Goal: Task Accomplishment & Management: Manage account settings

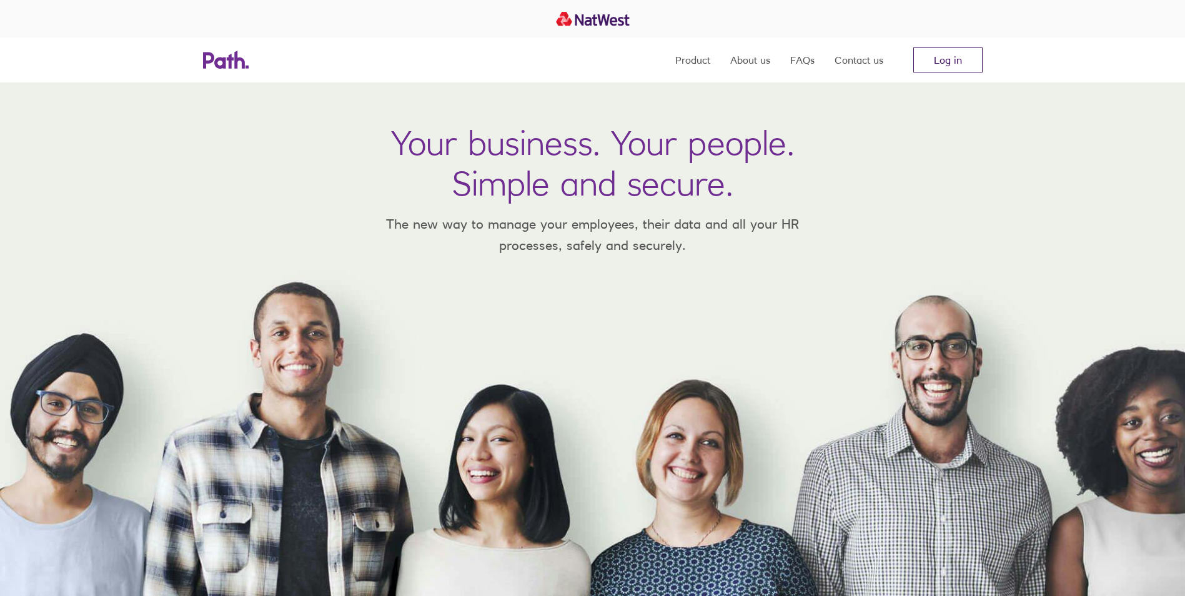
click at [965, 66] on link "Log in" at bounding box center [947, 59] width 69 height 25
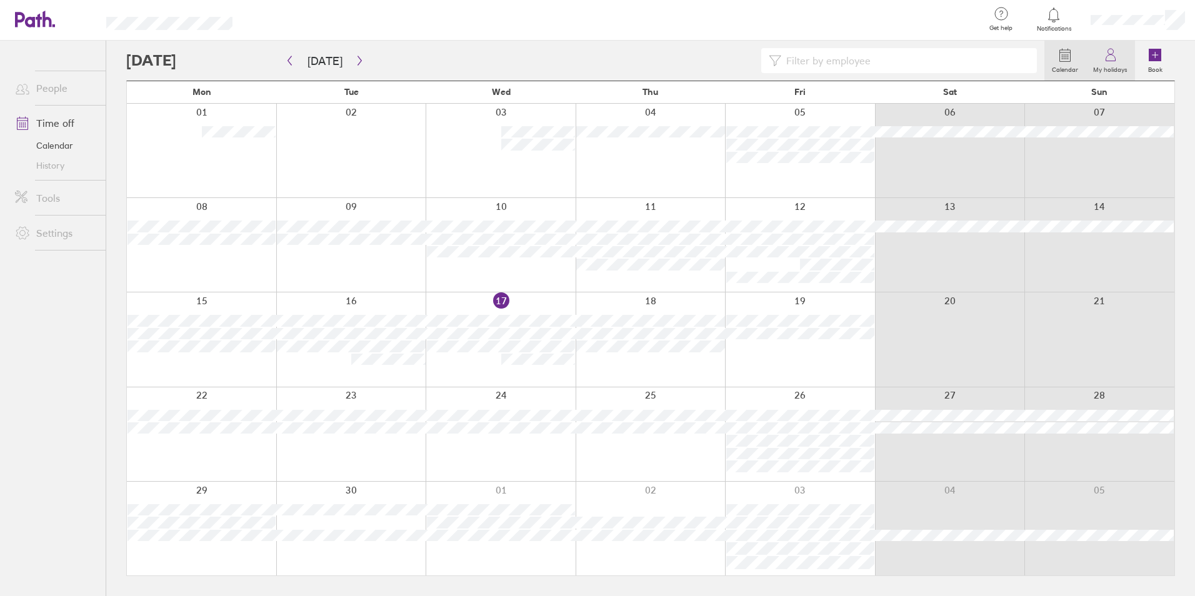
click at [1120, 45] on link "My holidays" at bounding box center [1109, 61] width 49 height 40
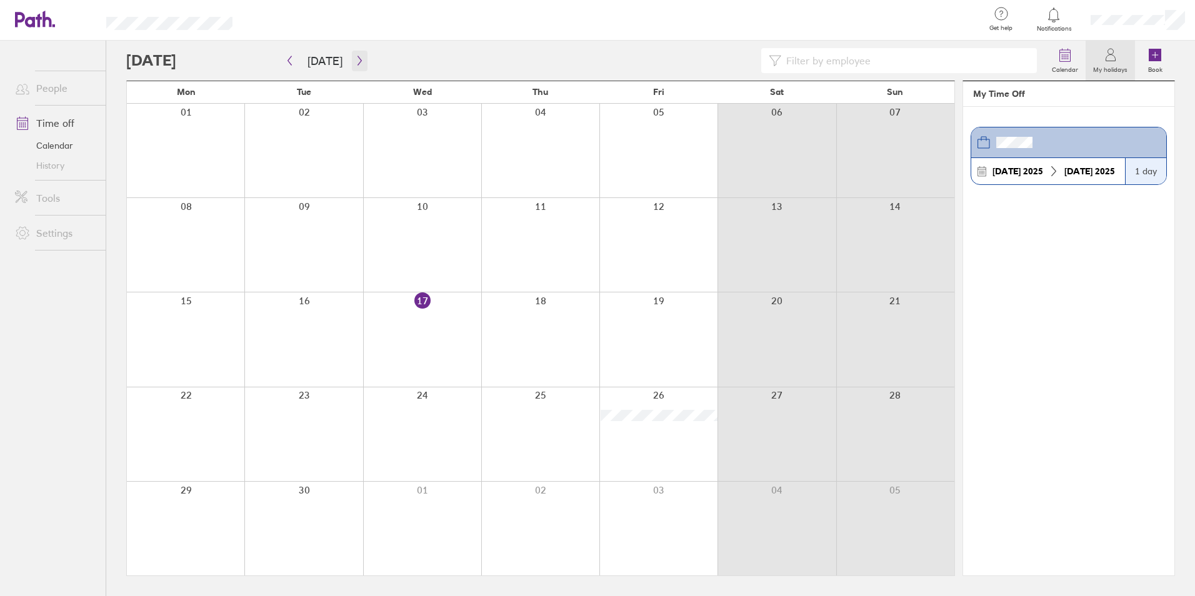
click at [355, 57] on icon "button" at bounding box center [359, 61] width 9 height 10
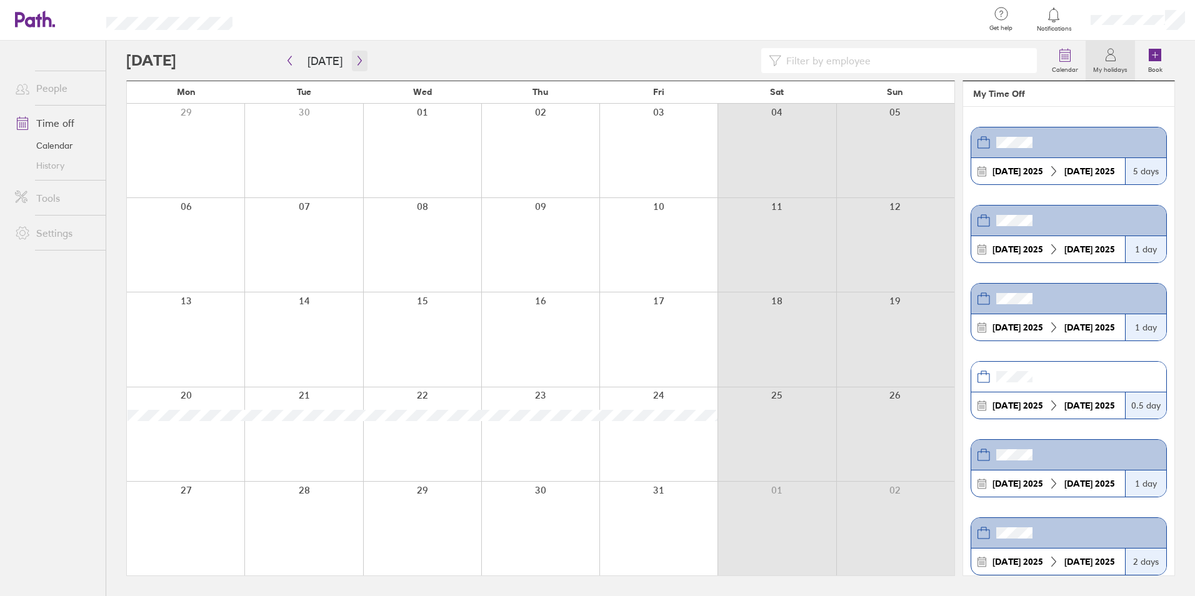
click at [355, 62] on icon "button" at bounding box center [359, 61] width 9 height 10
click at [352, 66] on button "button" at bounding box center [360, 61] width 16 height 21
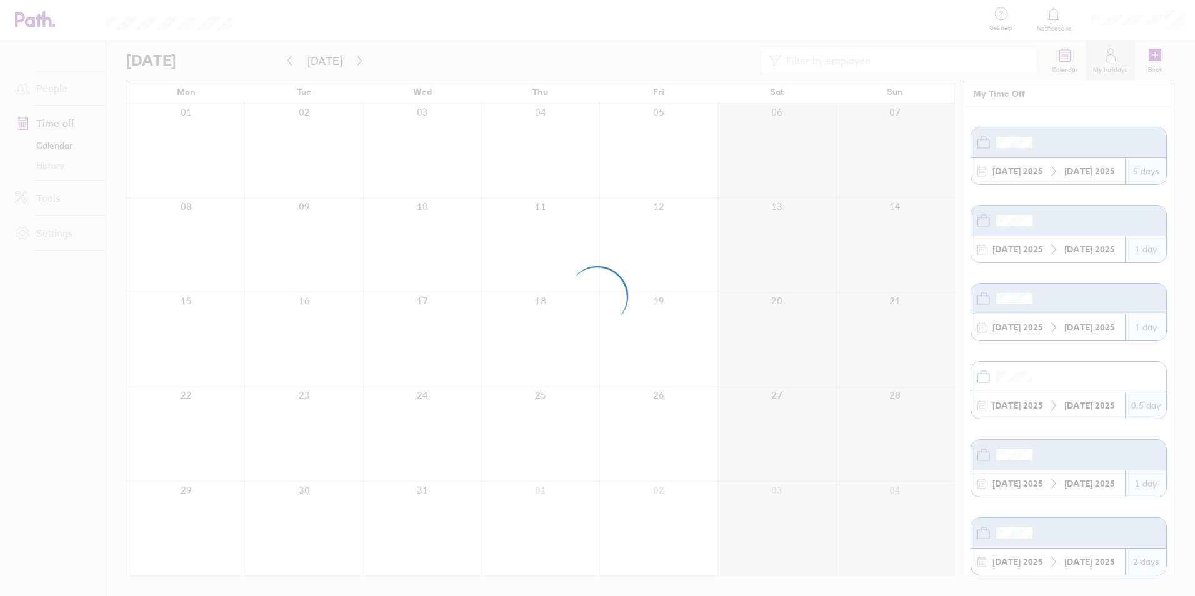
click at [1136, 17] on div at bounding box center [597, 298] width 1195 height 596
drag, startPoint x: 1136, startPoint y: 17, endPoint x: 1129, endPoint y: 21, distance: 8.1
click at [1129, 21] on div at bounding box center [597, 298] width 1195 height 596
click at [1066, 66] on div at bounding box center [597, 298] width 1195 height 596
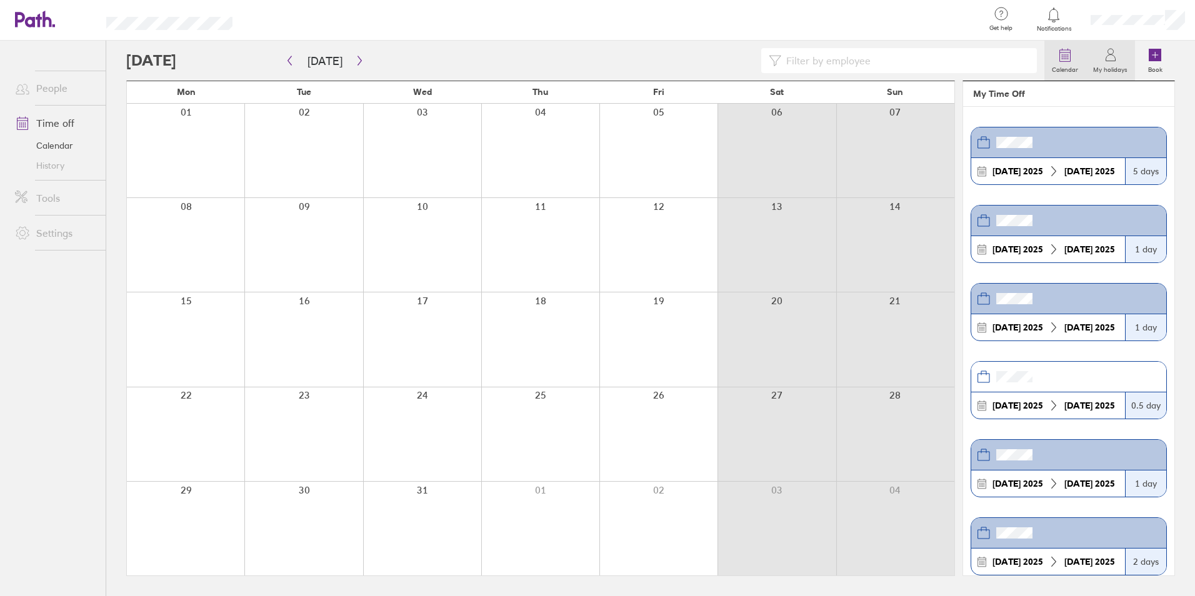
click at [1064, 64] on label "Calendar" at bounding box center [1064, 67] width 41 height 11
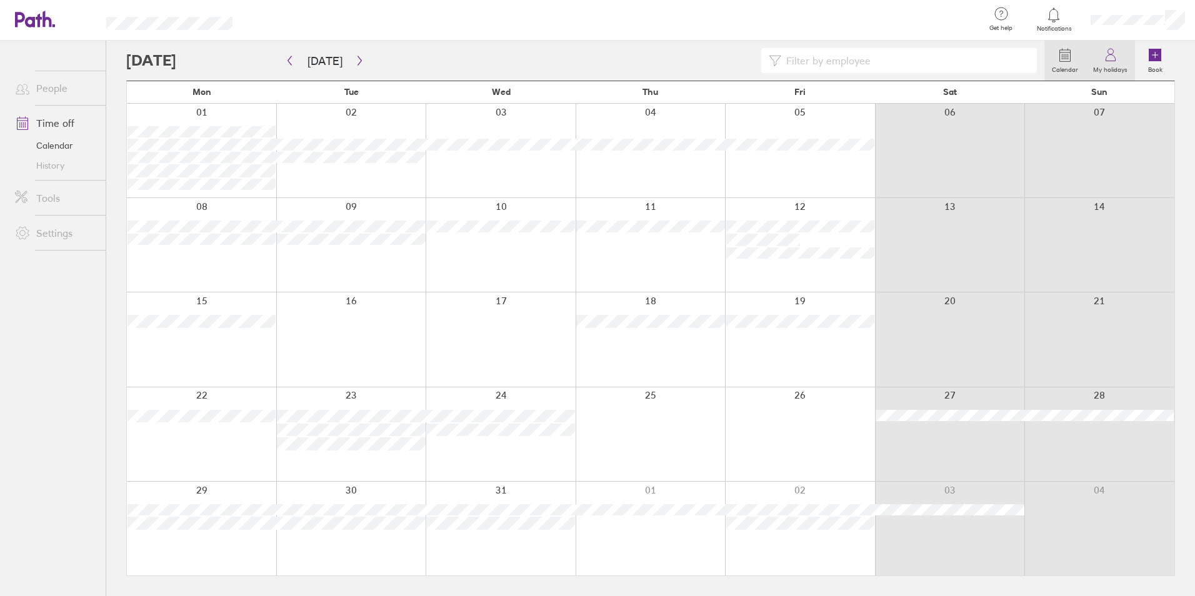
click at [1115, 54] on icon at bounding box center [1110, 54] width 15 height 15
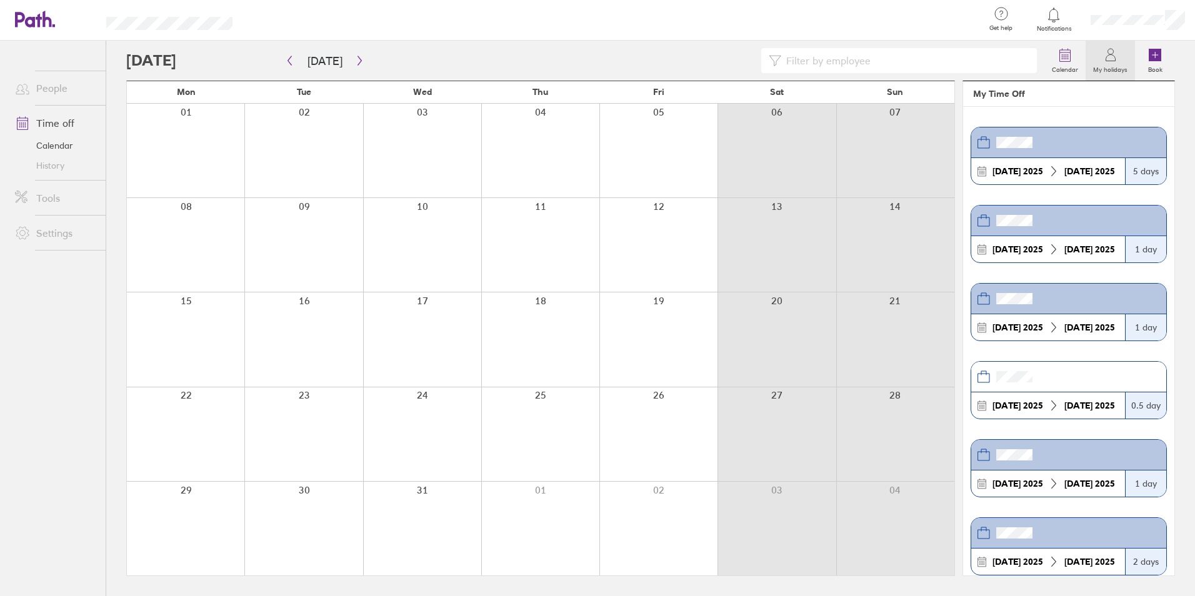
click at [1133, 26] on div at bounding box center [1137, 20] width 114 height 40
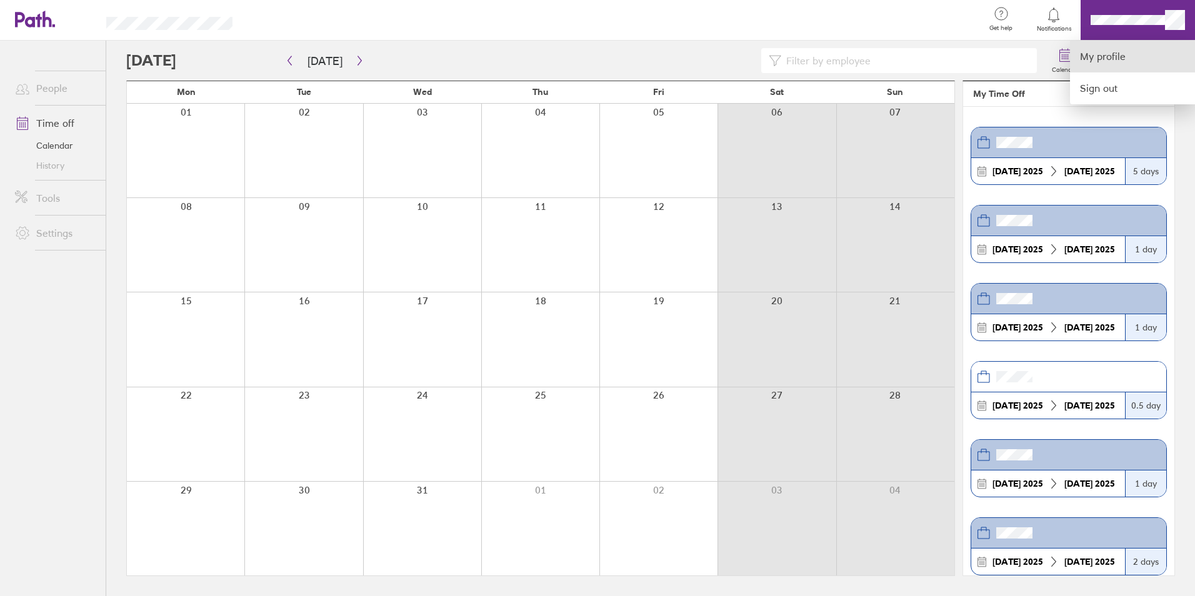
click at [1108, 61] on link "My profile" at bounding box center [1132, 57] width 125 height 32
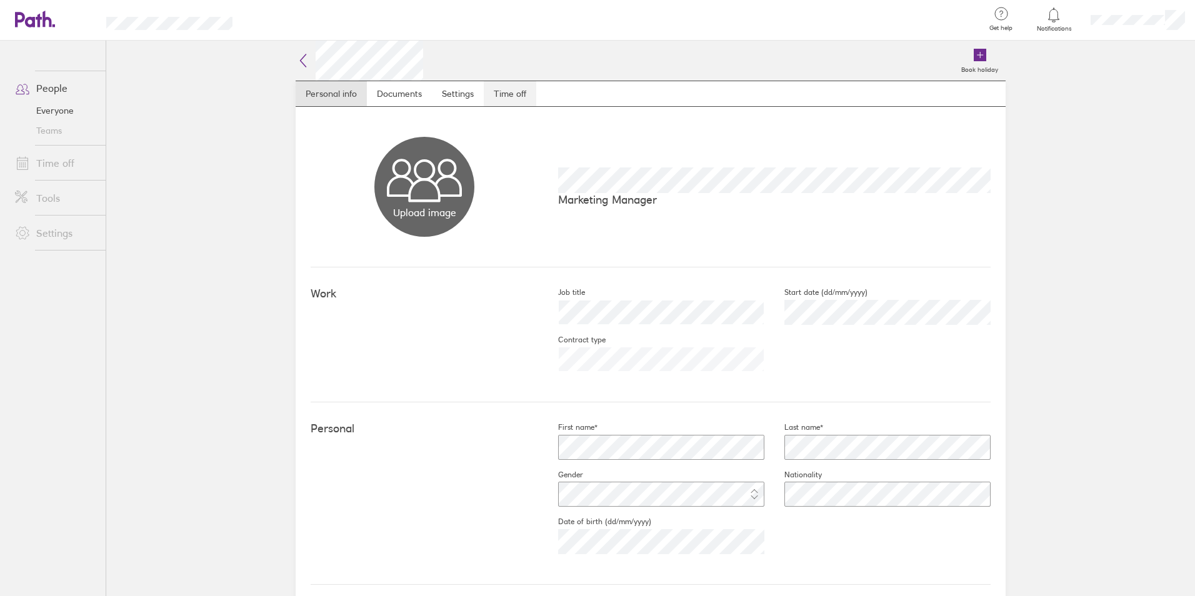
click at [508, 97] on link "Time off" at bounding box center [510, 93] width 52 height 25
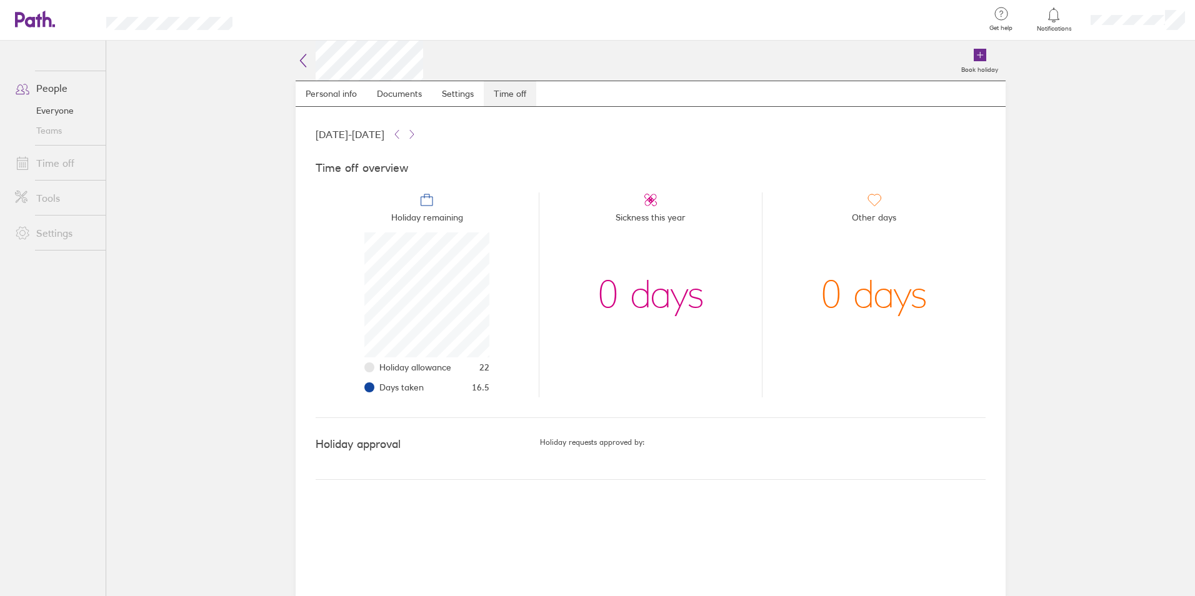
scroll to position [125, 125]
click at [302, 67] on icon at bounding box center [303, 60] width 15 height 15
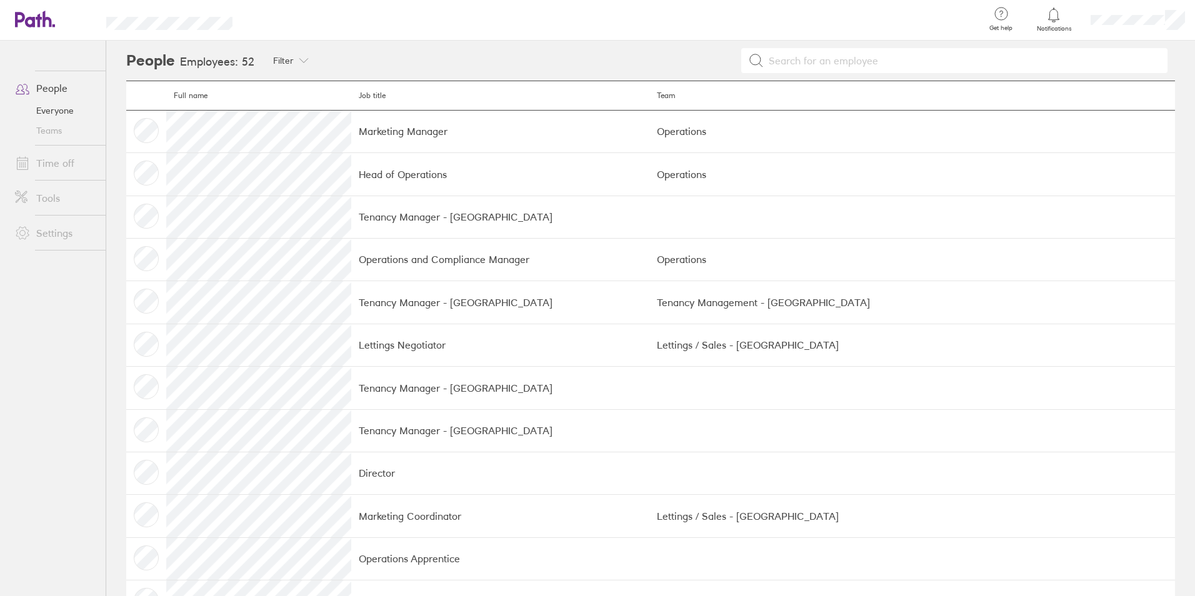
click at [26, 22] on icon at bounding box center [28, 19] width 27 height 15
